Goal: Information Seeking & Learning: Learn about a topic

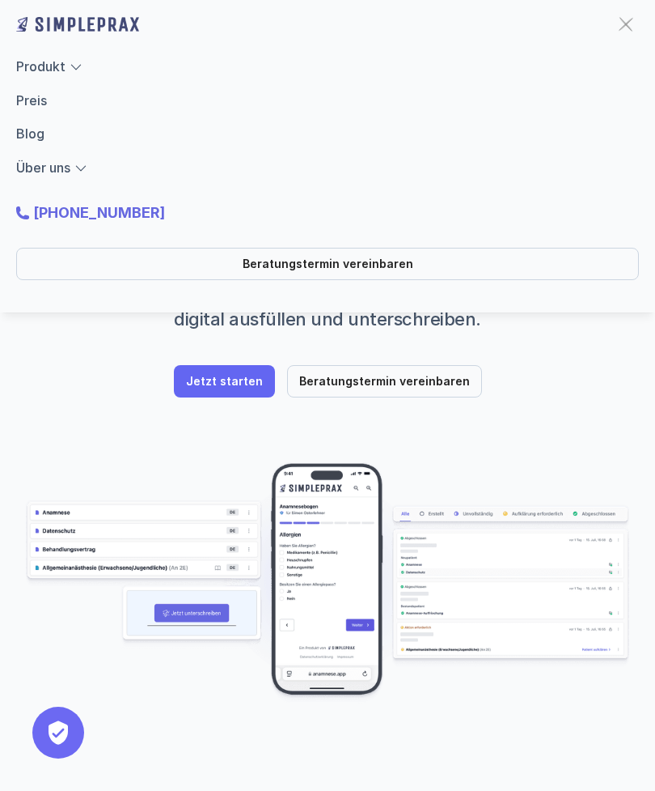
click at [36, 70] on link "Produkt" at bounding box center [40, 66] width 49 height 16
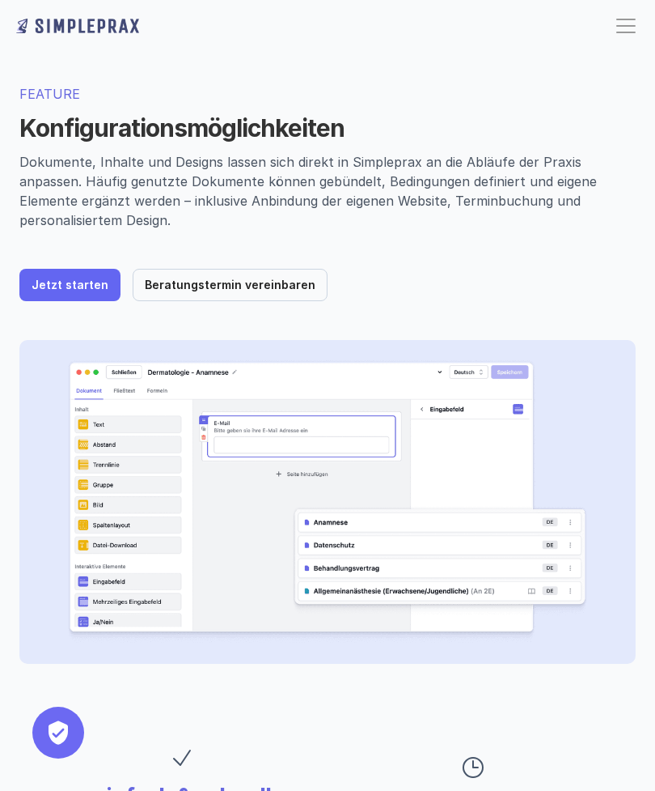
click at [59, 275] on link "Jetzt starten" at bounding box center [69, 285] width 101 height 32
click at [620, 25] on div at bounding box center [626, 26] width 19 height 2
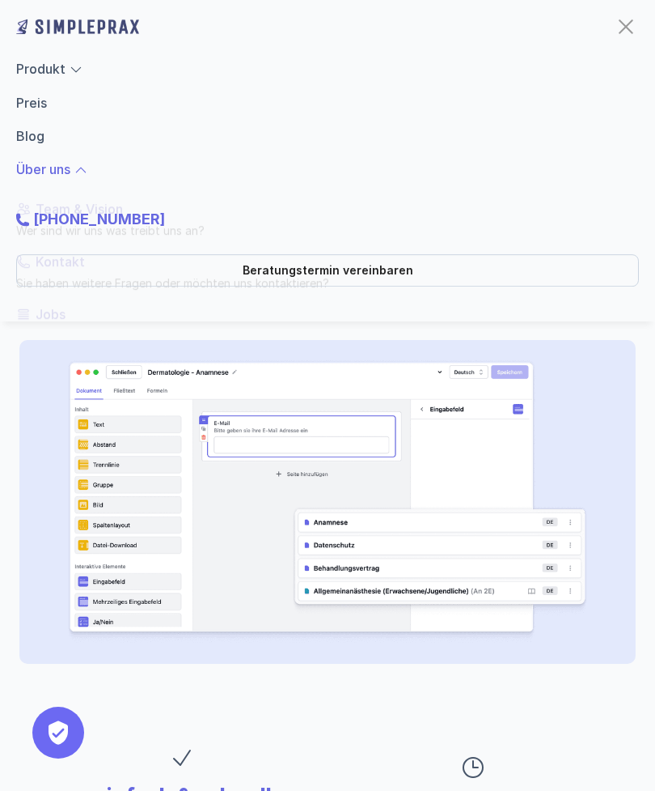
click at [47, 167] on link "Über uns" at bounding box center [43, 168] width 54 height 16
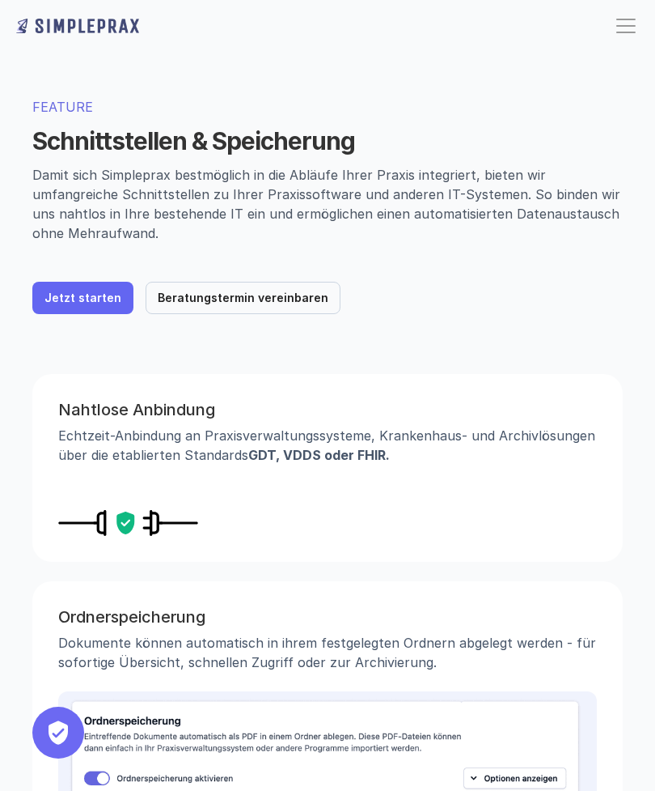
click at [70, 333] on div "FEATURE Schnittstellen & Speicherung Damit sich Simpleprax bestmöglich in die A…" at bounding box center [327, 189] width 655 height 314
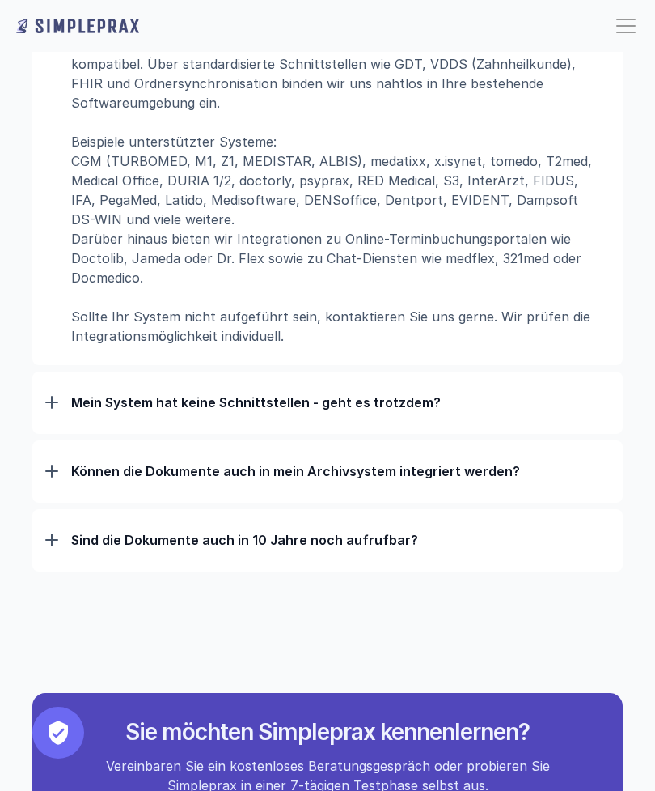
scroll to position [1573, 0]
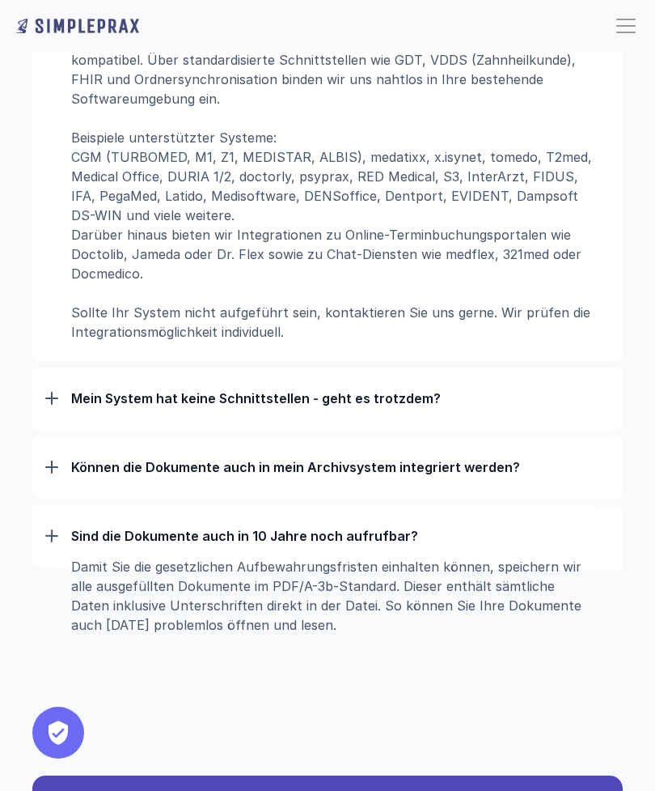
click at [50, 530] on div at bounding box center [51, 535] width 13 height 13
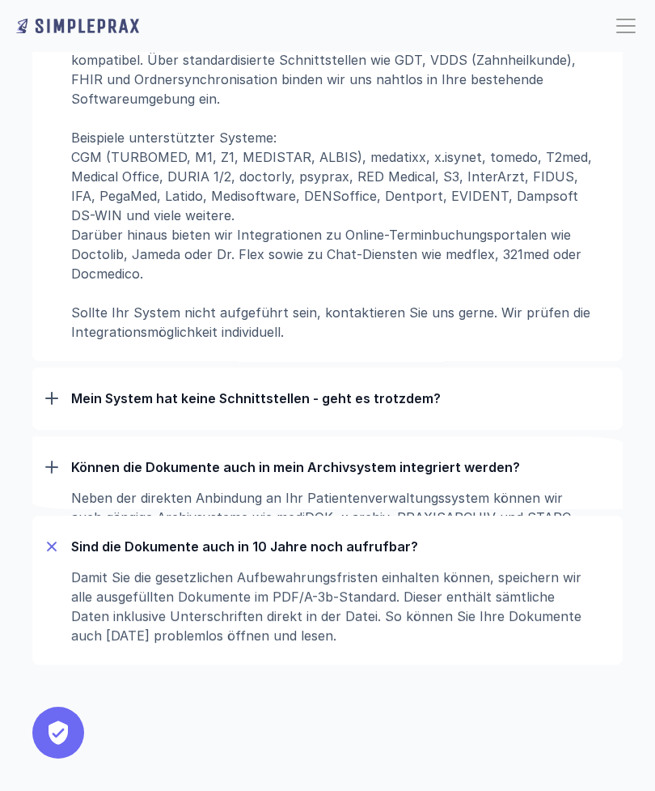
click at [50, 473] on div "Können die Dokumente auch in mein Archivsystem integriert werden?" at bounding box center [327, 467] width 565 height 42
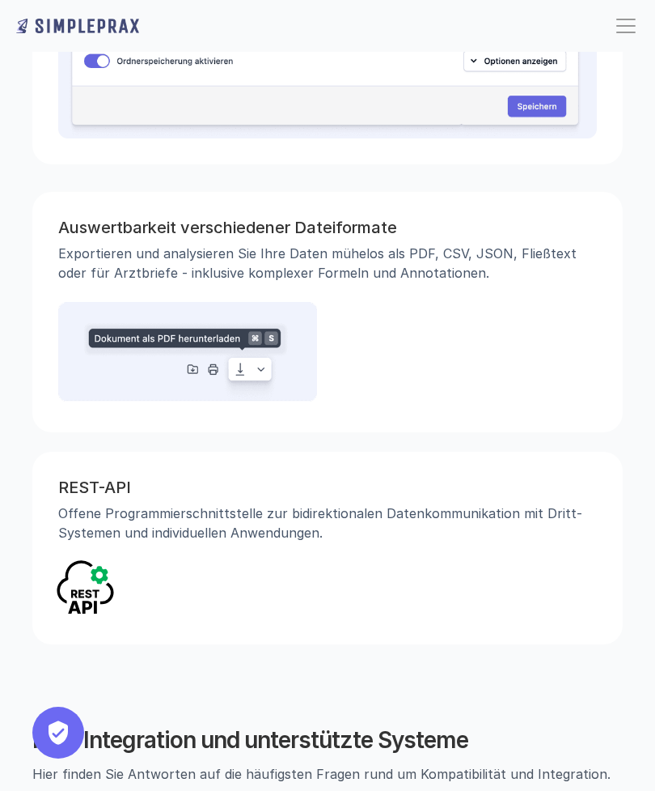
scroll to position [716, 0]
